Goal: Task Accomplishment & Management: Manage account settings

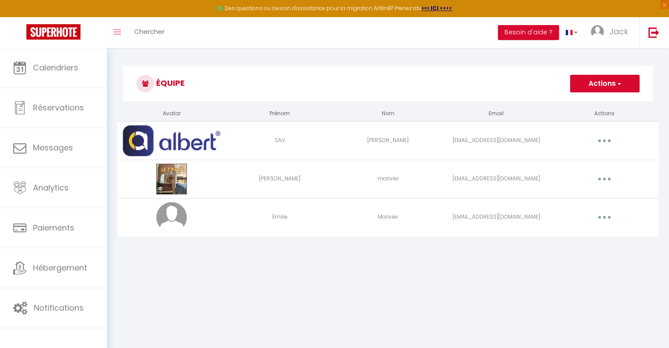
click at [604, 177] on button "button" at bounding box center [604, 179] width 25 height 14
click at [591, 258] on div "Équipe Actions Ajouter un nouvel utilisateur Avatar Prénom Nom Email Actions SA…" at bounding box center [388, 156] width 562 height 217
click at [605, 218] on icon "button" at bounding box center [604, 217] width 3 height 3
click at [587, 234] on link "Editer" at bounding box center [581, 237] width 65 height 15
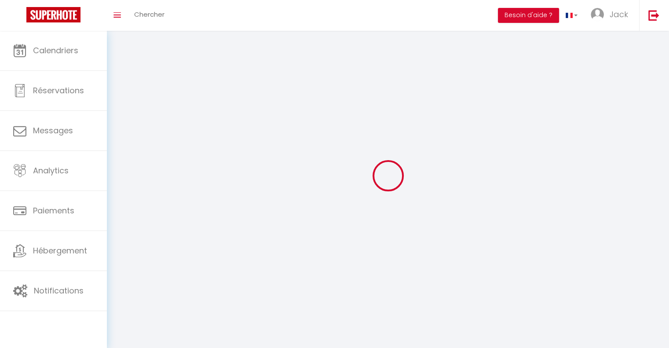
type input "Émilie"
type input "Marivier"
type input "[EMAIL_ADDRESS][DOMAIN_NAME]"
type textarea "[URL][DOMAIN_NAME]"
checkbox input "true"
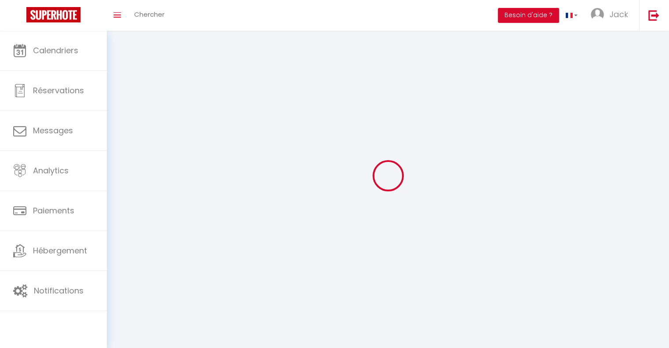
checkbox input "false"
checkbox input "true"
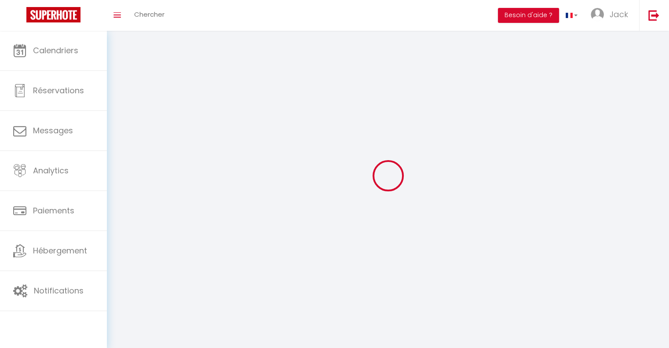
checkbox input "true"
checkbox input "false"
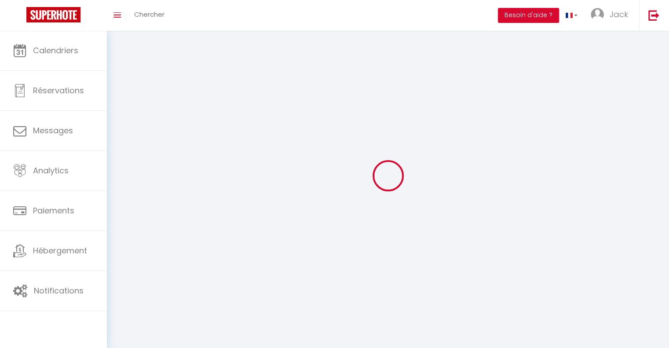
checkbox input "false"
checkbox input "true"
checkbox input "false"
select select
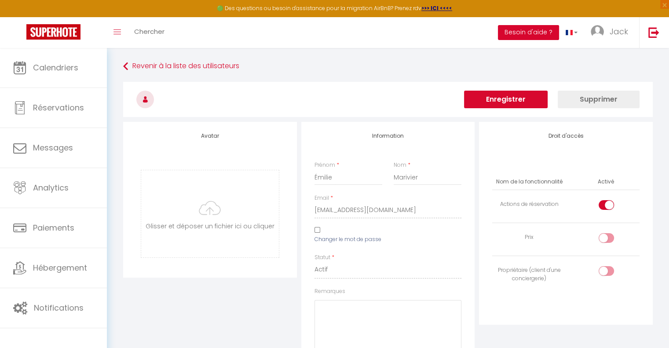
click at [532, 37] on button "Besoin d'aide ?" at bounding box center [528, 32] width 61 height 15
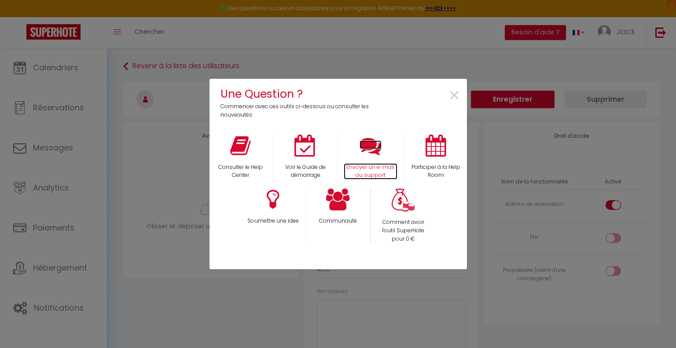
click at [363, 151] on icon at bounding box center [370, 146] width 22 height 22
